Goal: Transaction & Acquisition: Purchase product/service

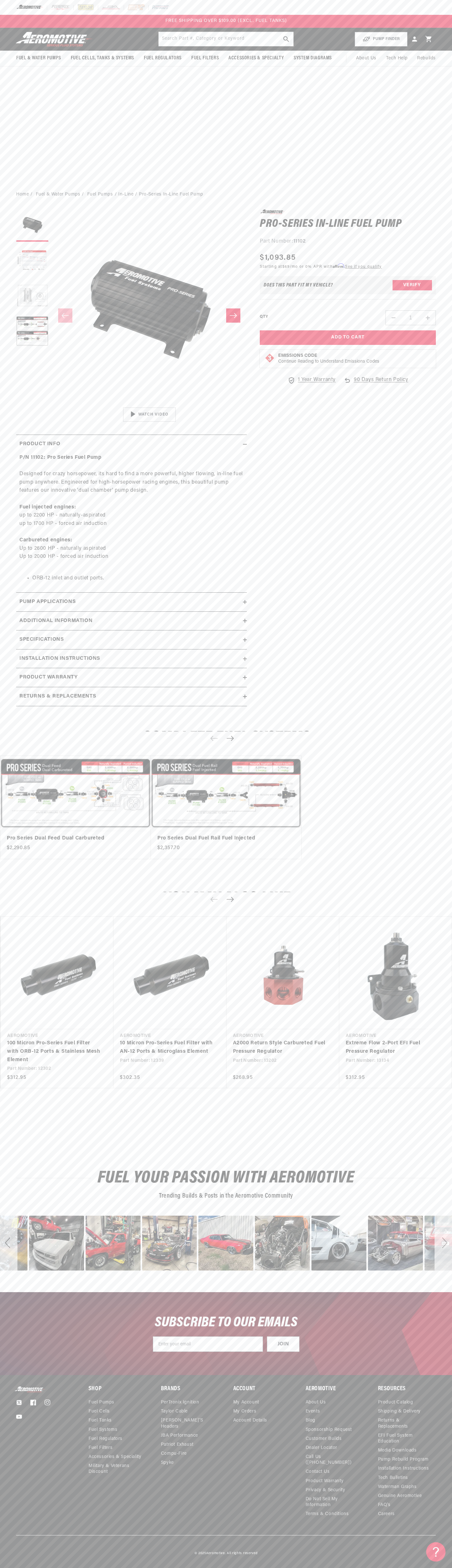
click at [17, 24] on div "FREE SHIPPING OVER $109.00 (EXCL. FUEL TANKS)" at bounding box center [226, 21] width 452 height 13
click at [451, 194] on html "Skip to content Your cart Your cart is empty Loading... You may also like Subto…" at bounding box center [226, 784] width 452 height 1568
click at [144, 1563] on html "Skip to content Your cart Your cart is empty Loading... You may also like Subto…" at bounding box center [226, 784] width 452 height 1568
click at [15, 197] on div "Home Fuel & Water Pumps Fuel Pumps In-Line Pro-Series In-Line Fuel Pump" at bounding box center [226, 195] width 452 height 7
